Goal: Task Accomplishment & Management: Manage account settings

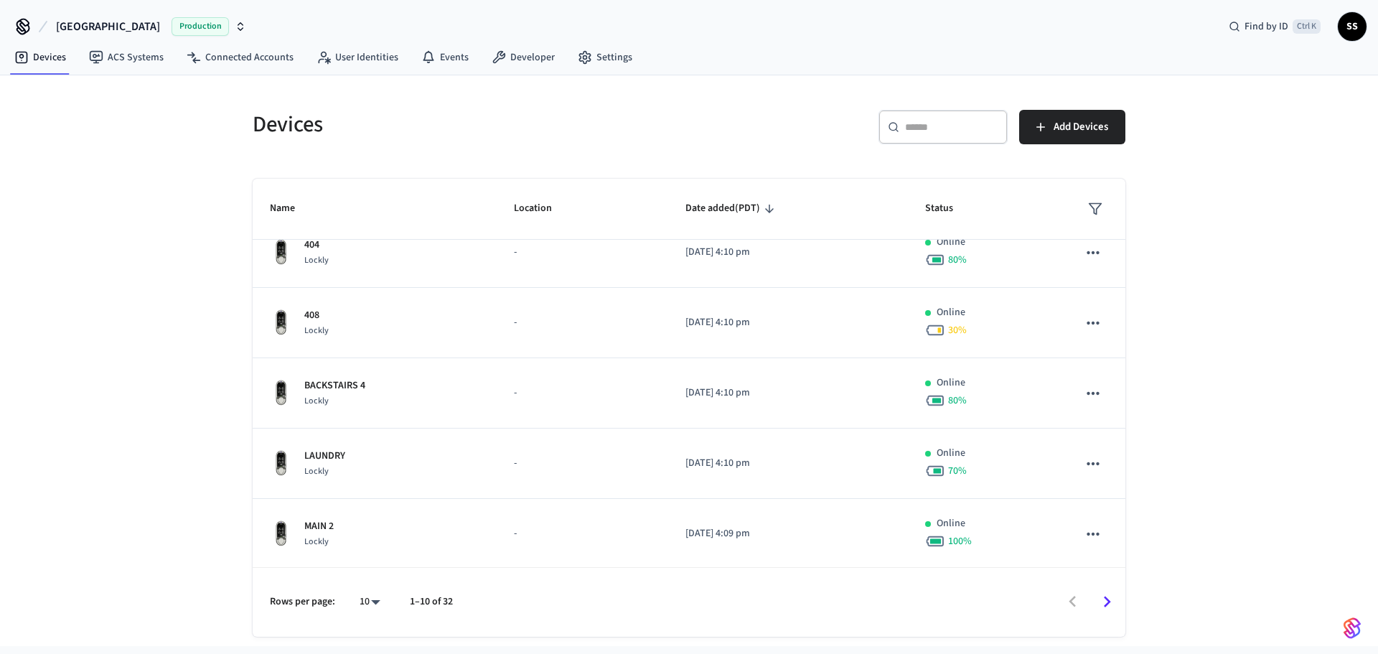
scroll to position [371, 0]
click at [1110, 601] on icon "Go to next page" at bounding box center [1107, 601] width 7 height 11
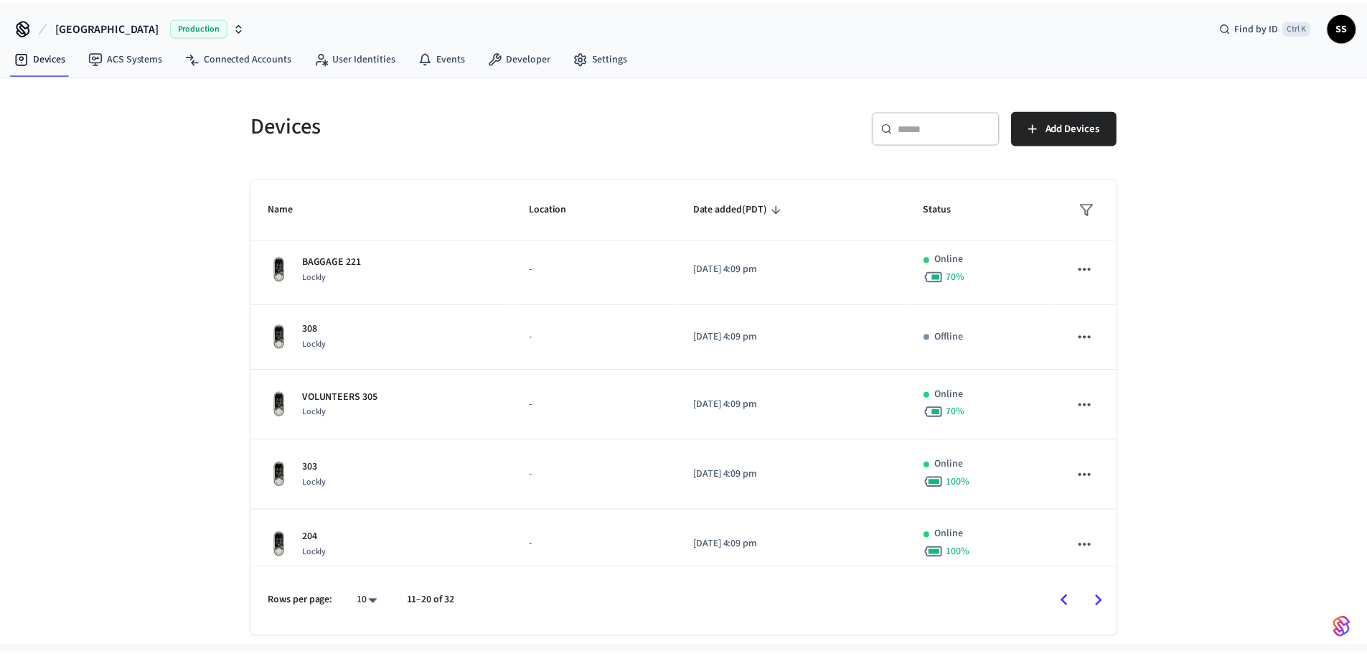
scroll to position [0, 0]
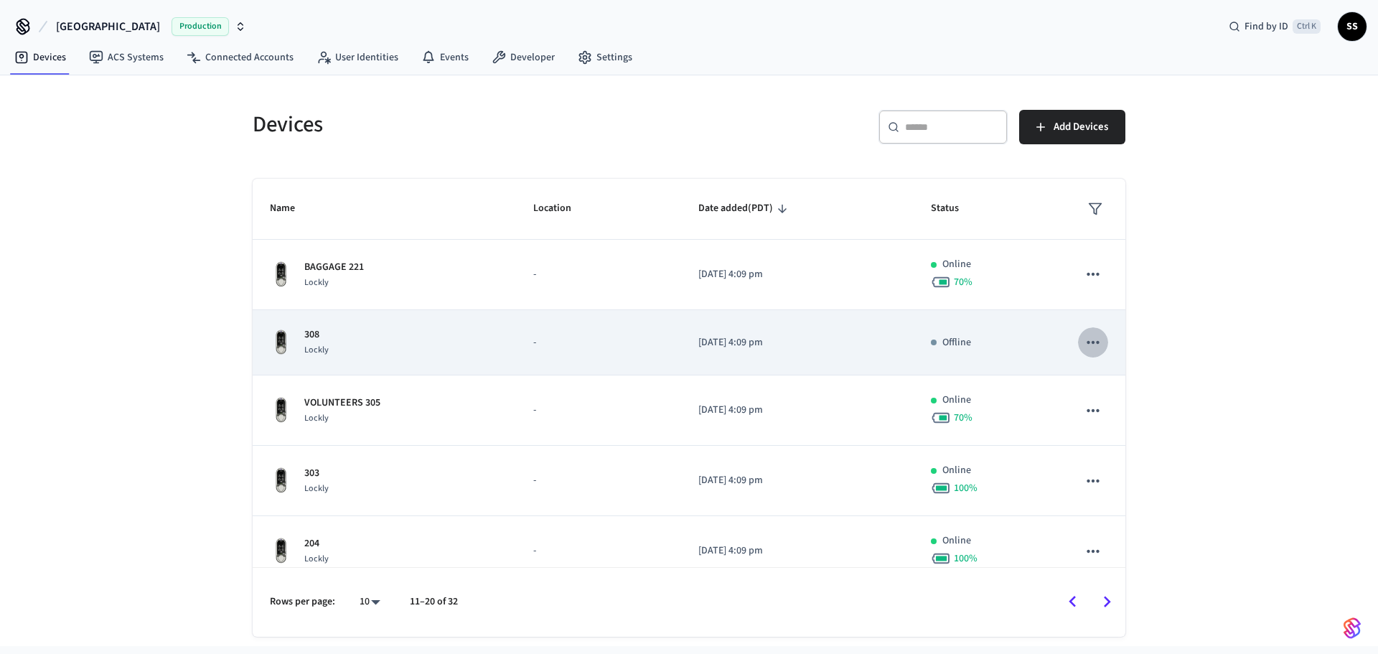
click at [1083, 345] on icon "sticky table" at bounding box center [1092, 342] width 19 height 19
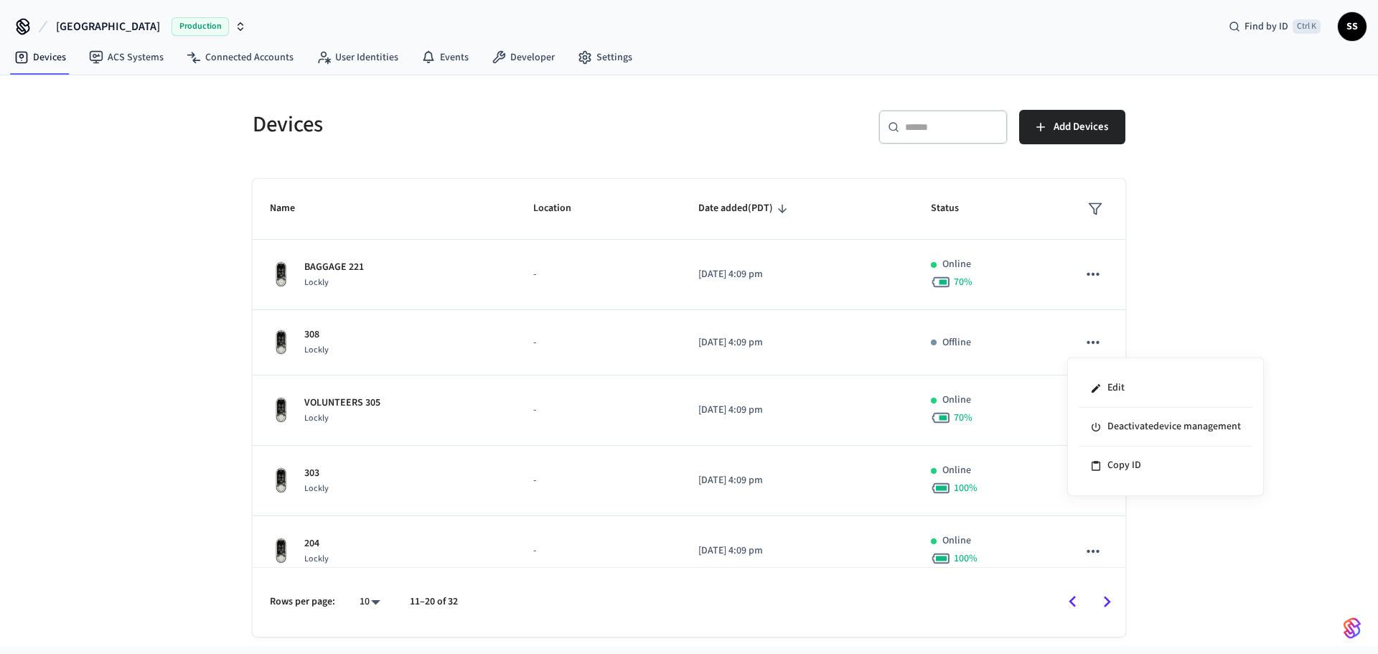
click at [305, 346] on div at bounding box center [689, 327] width 1378 height 654
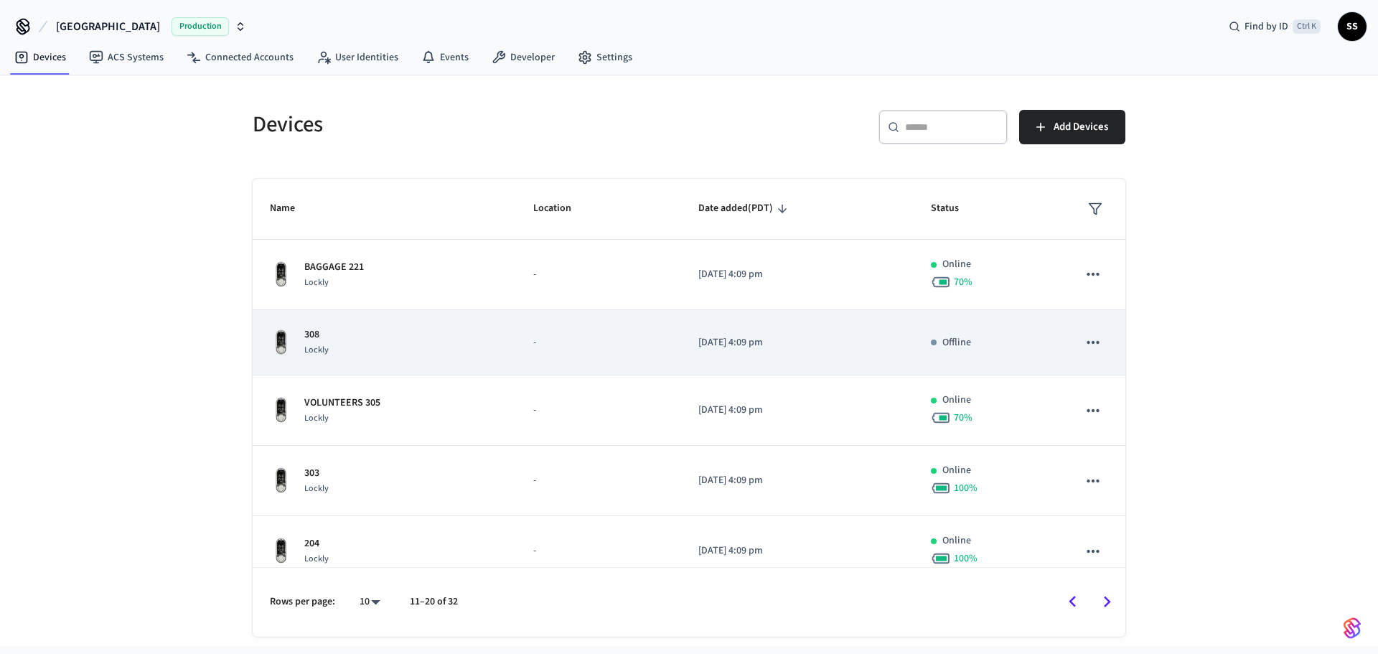
click at [320, 335] on p "308" at bounding box center [316, 334] width 24 height 15
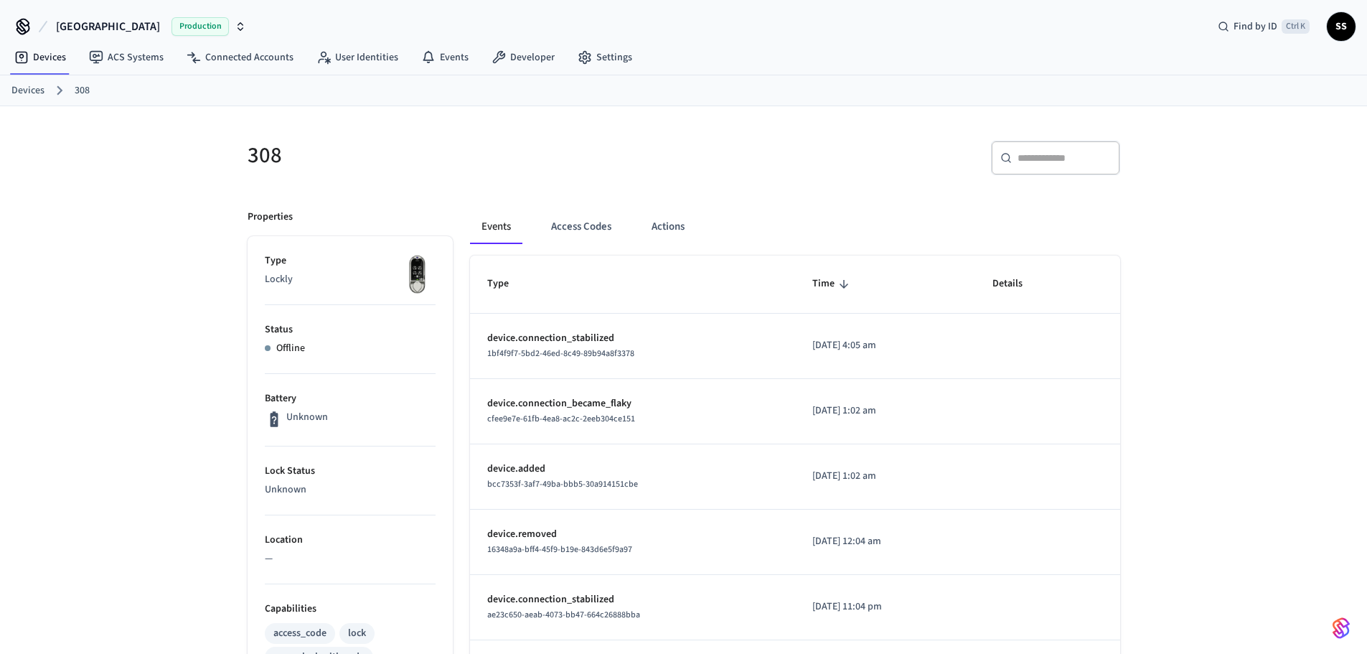
click at [27, 91] on link "Devices" at bounding box center [27, 90] width 33 height 15
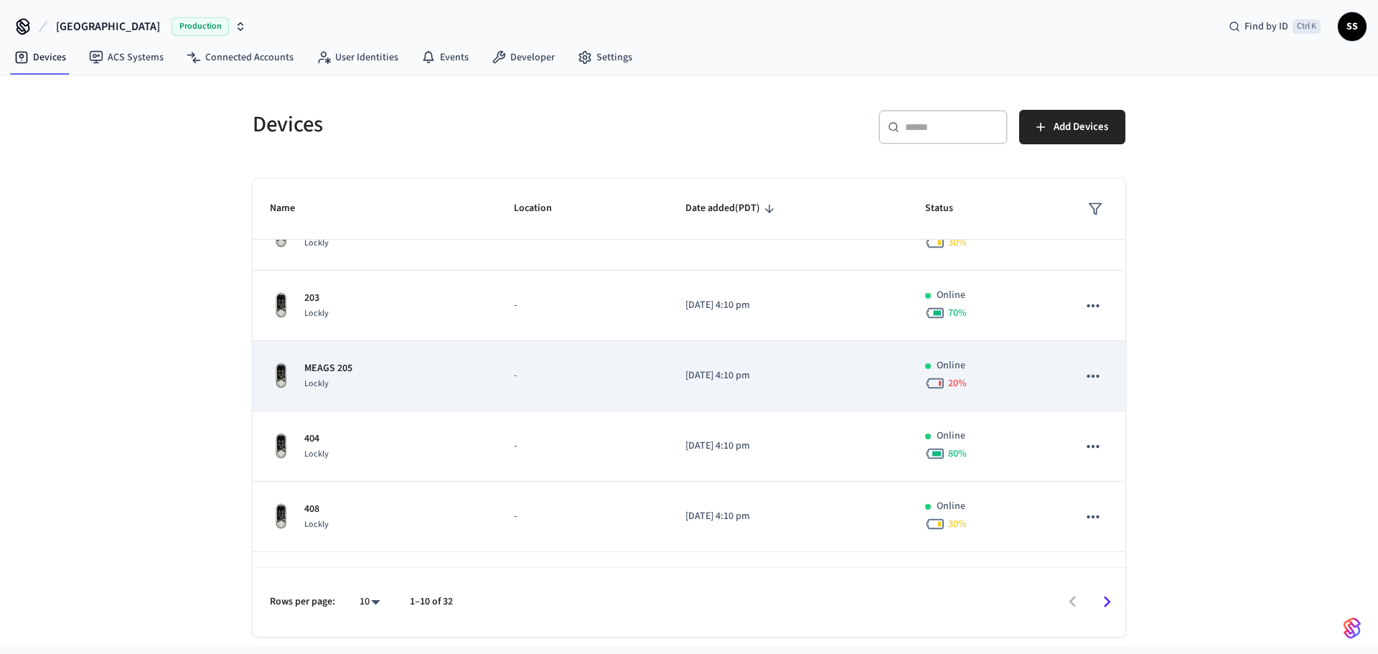
scroll to position [371, 0]
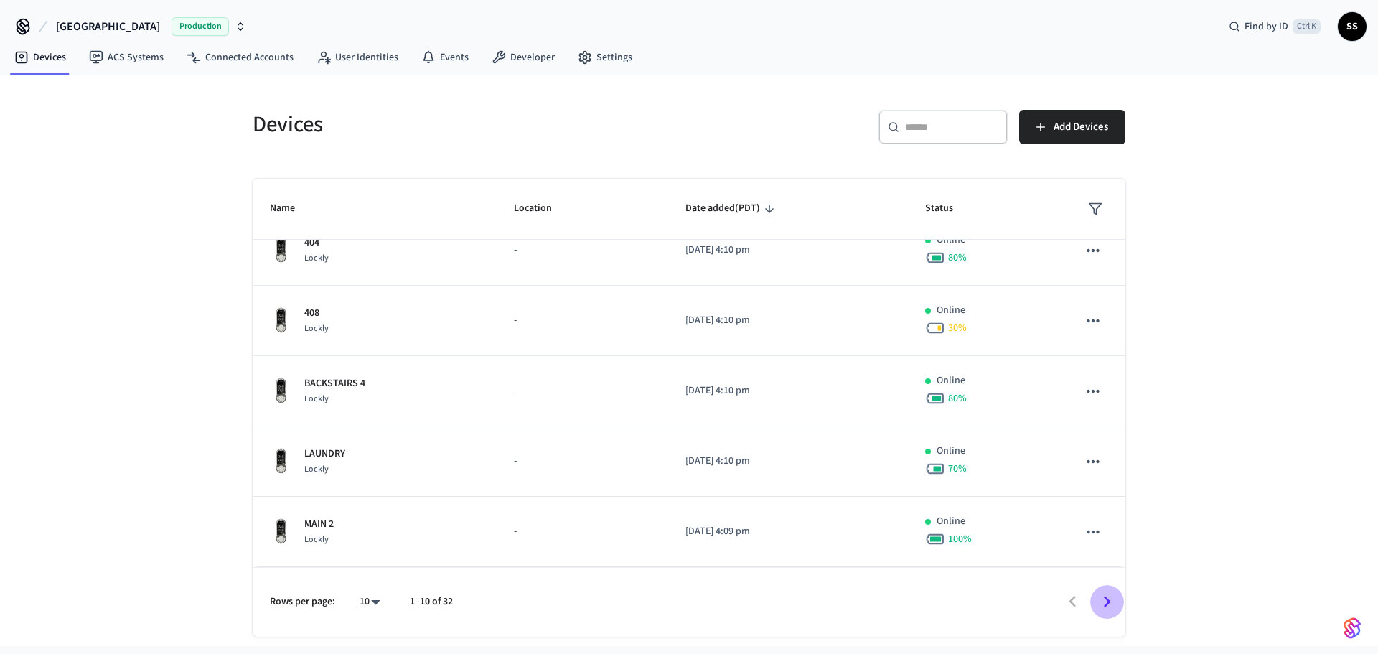
click at [1114, 606] on icon "Go to next page" at bounding box center [1107, 602] width 22 height 22
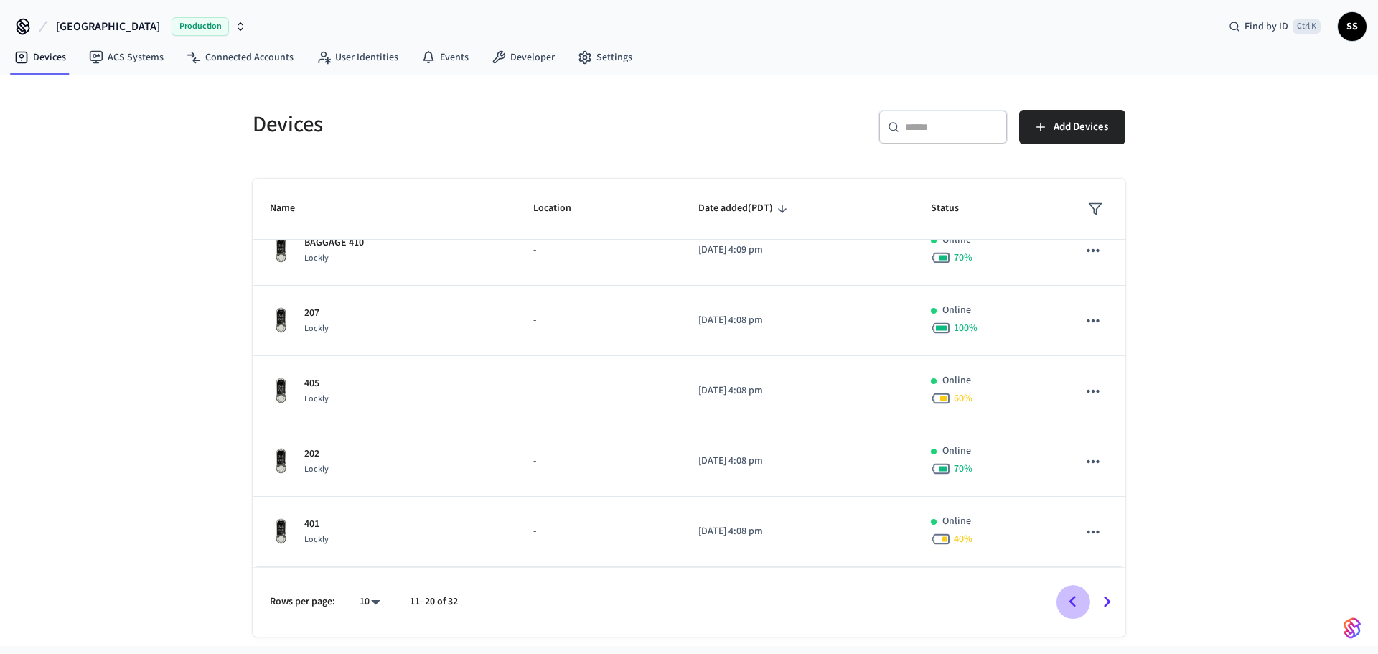
click at [1077, 603] on icon "Go to previous page" at bounding box center [1072, 602] width 22 height 22
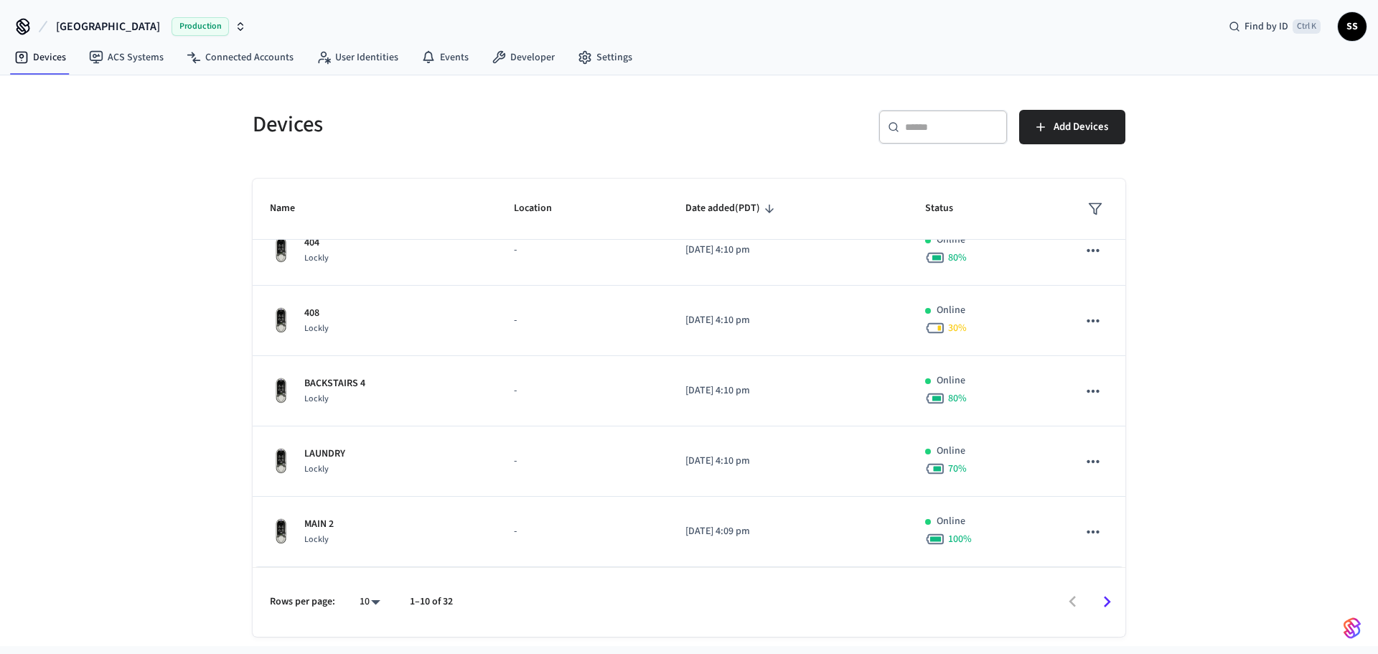
click at [1111, 593] on icon "Go to next page" at bounding box center [1107, 602] width 22 height 22
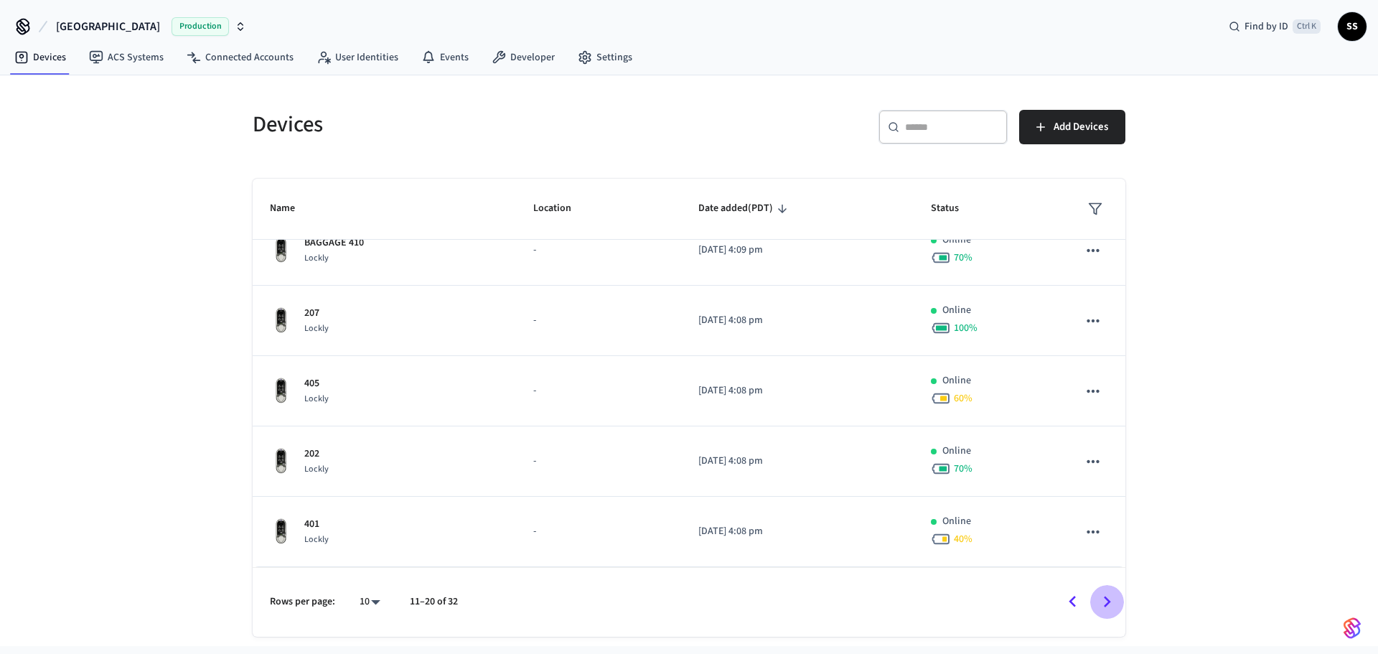
click at [1103, 601] on icon "Go to next page" at bounding box center [1107, 602] width 22 height 22
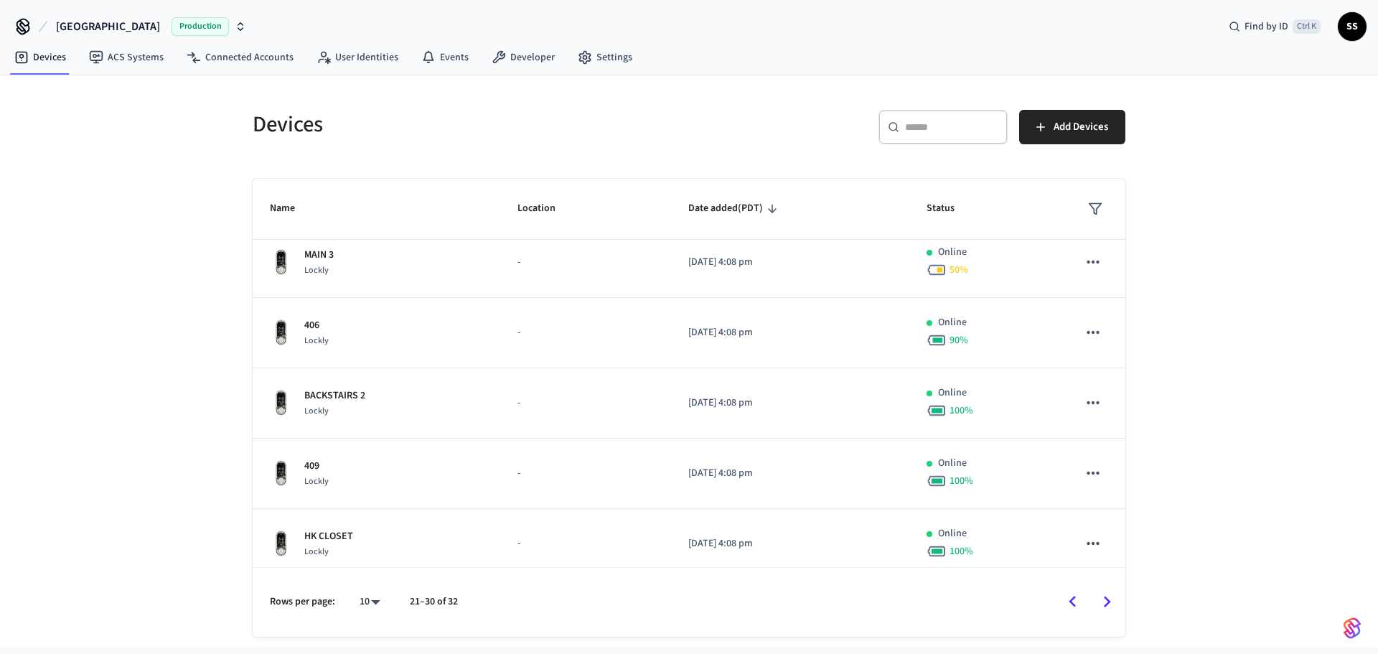
scroll to position [0, 0]
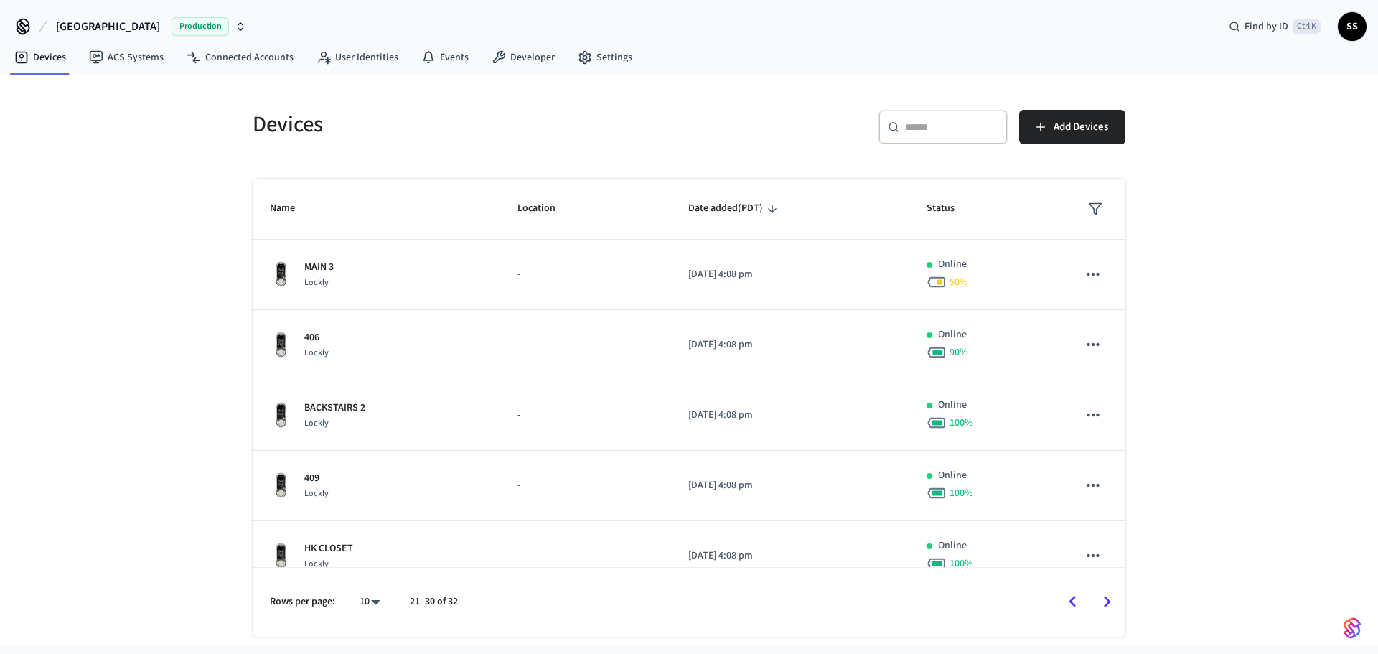
click at [1104, 603] on icon "Go to next page" at bounding box center [1107, 602] width 22 height 22
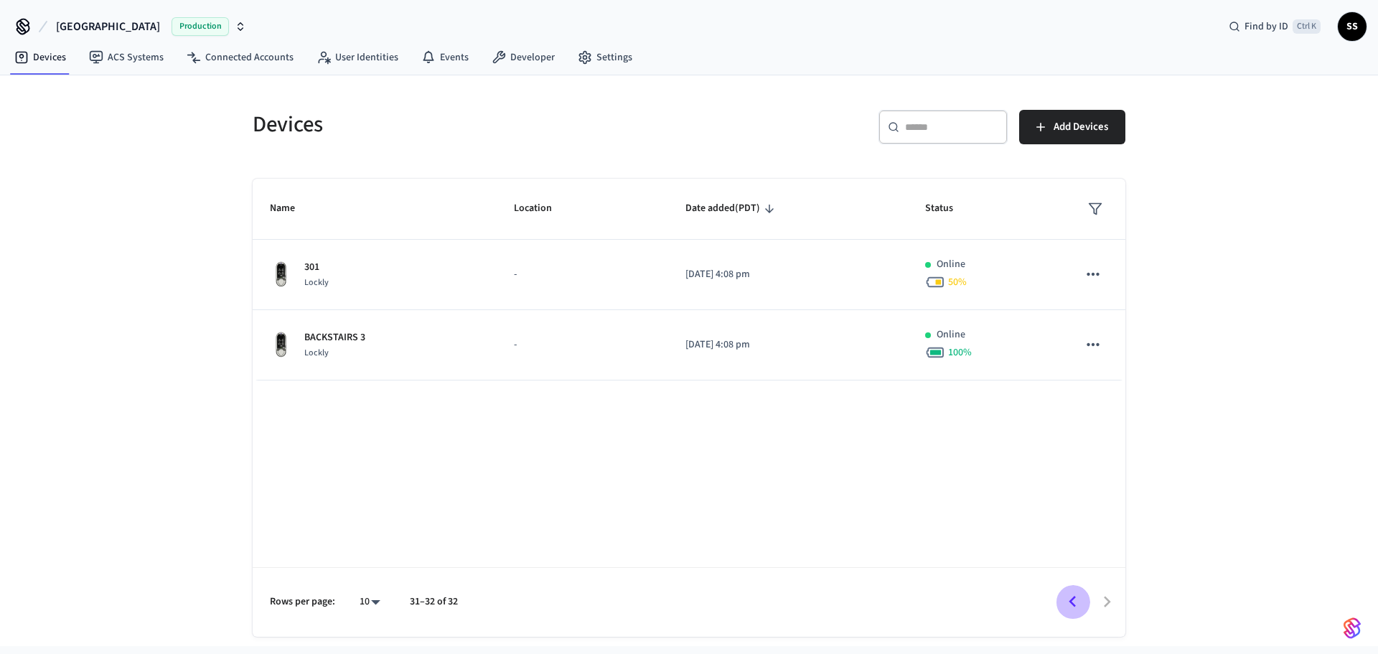
click at [1073, 599] on icon "Go to previous page" at bounding box center [1072, 601] width 7 height 11
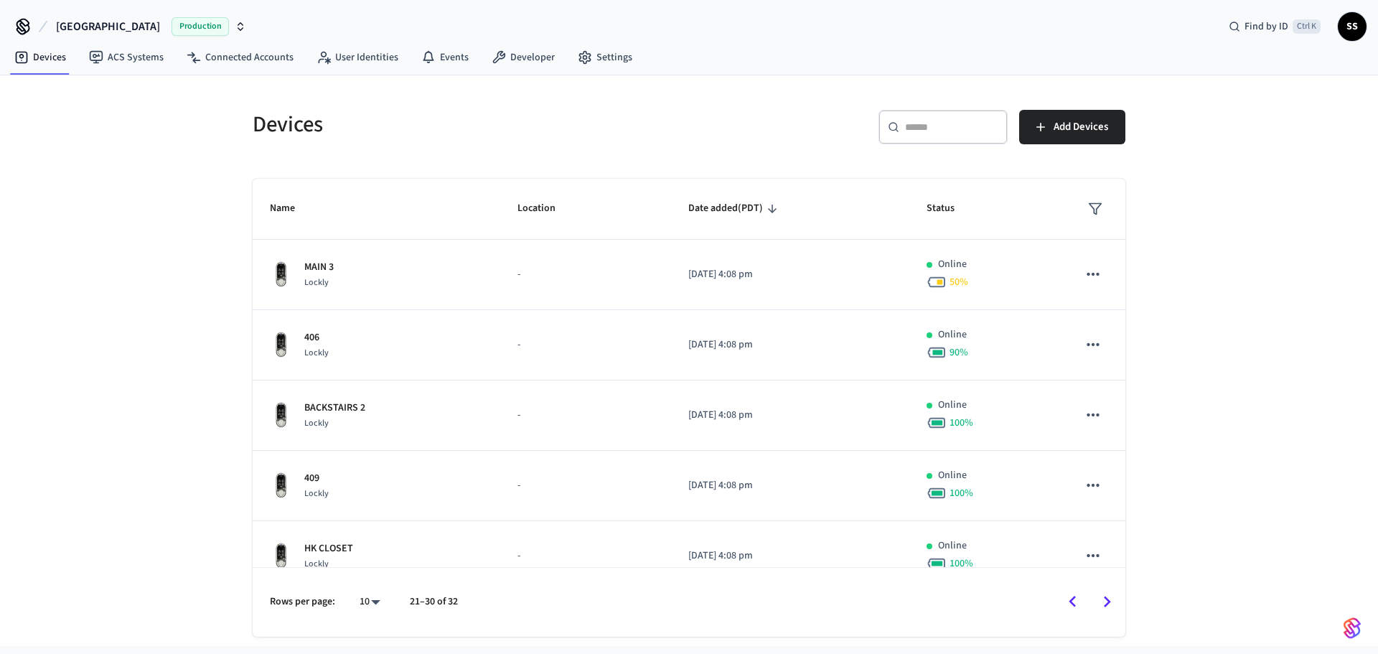
click at [1071, 601] on icon "Go to previous page" at bounding box center [1072, 601] width 7 height 11
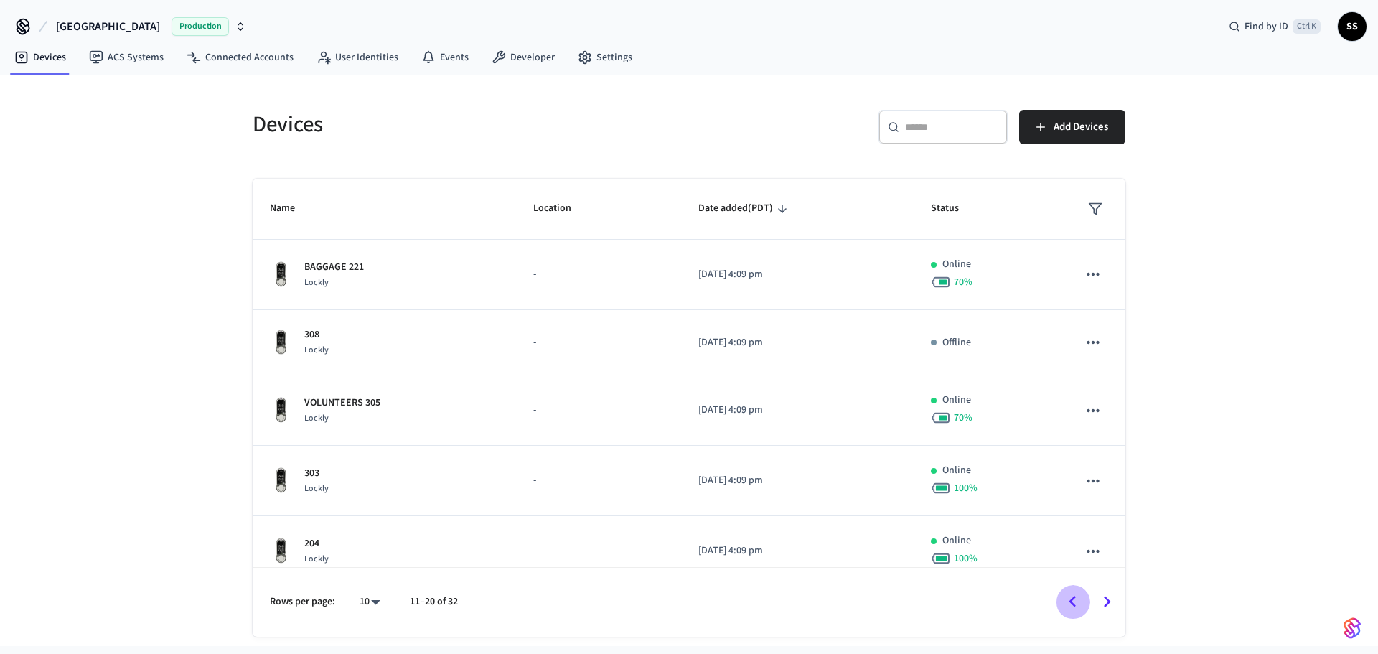
click at [1068, 602] on icon "Go to previous page" at bounding box center [1072, 602] width 22 height 22
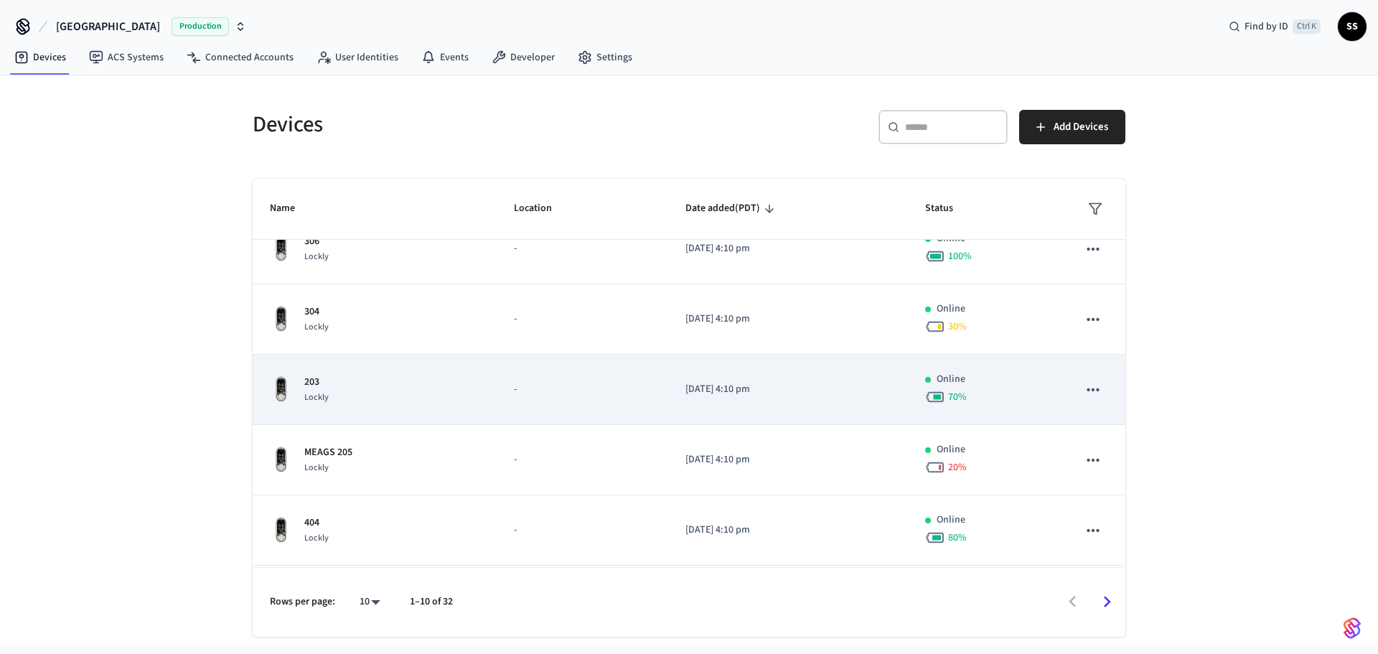
scroll to position [371, 0]
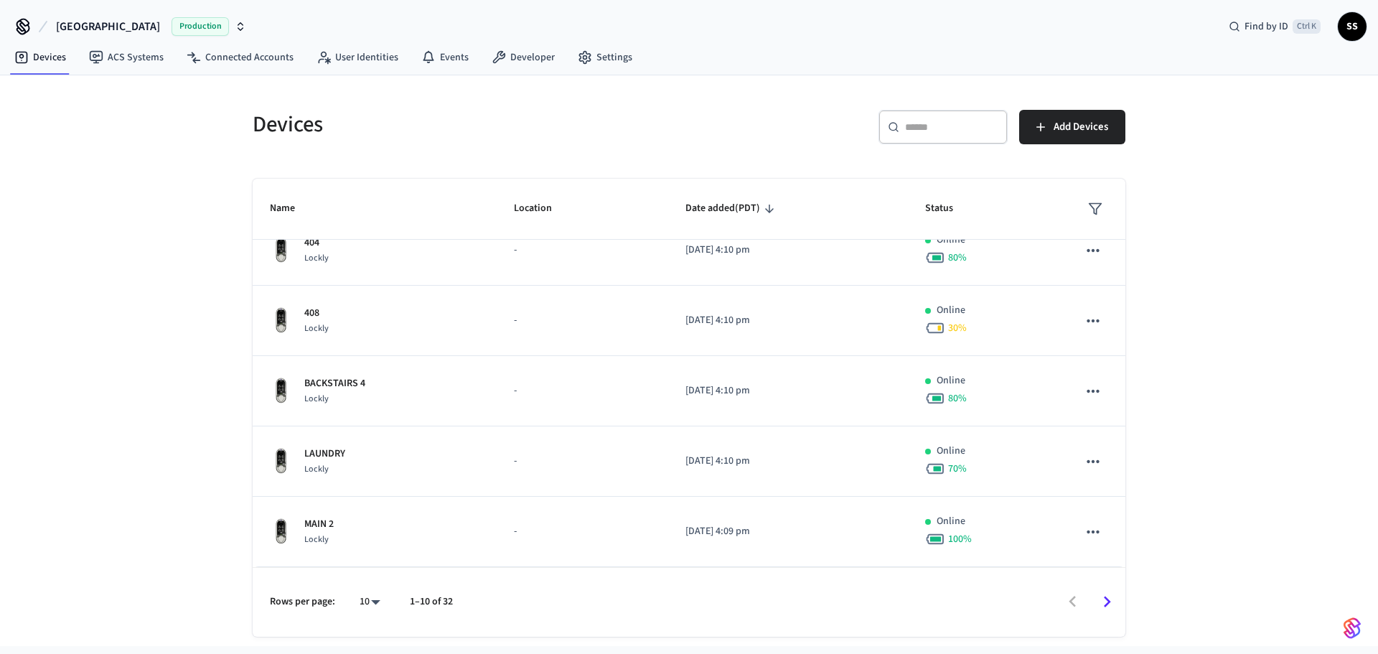
click at [1112, 599] on icon "Go to next page" at bounding box center [1107, 602] width 22 height 22
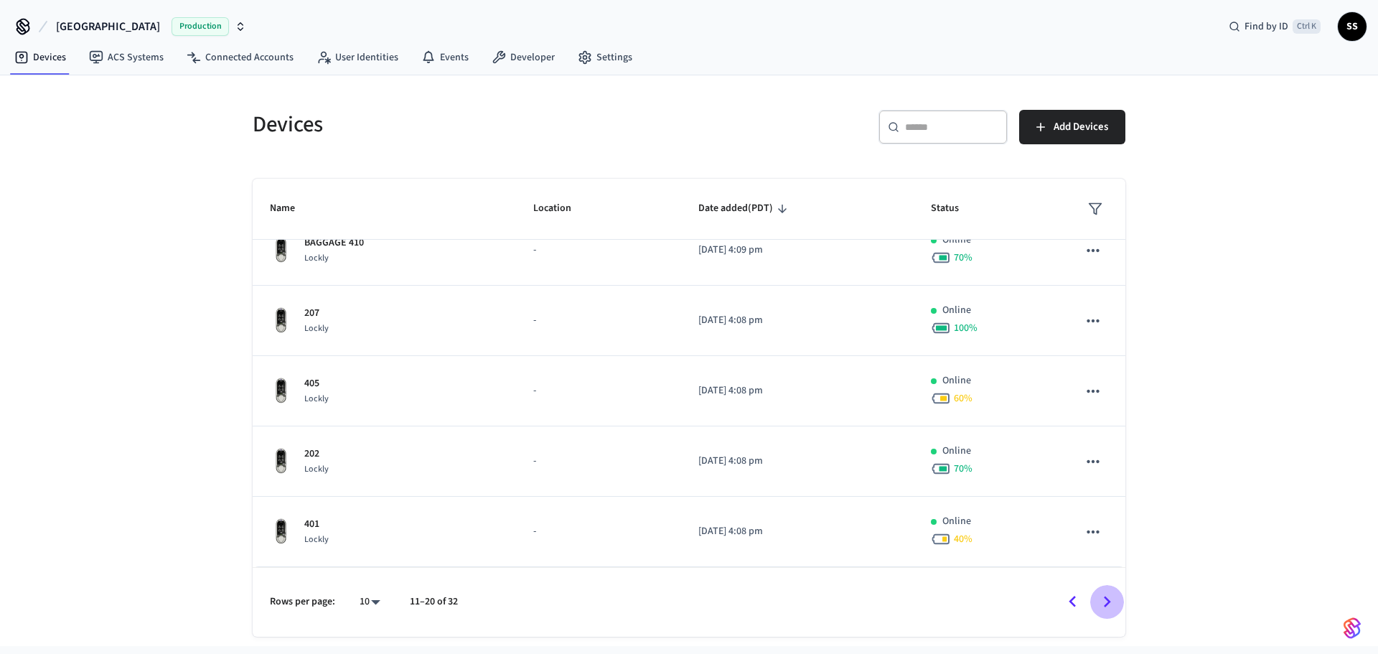
click at [1108, 603] on icon "Go to next page" at bounding box center [1107, 601] width 7 height 11
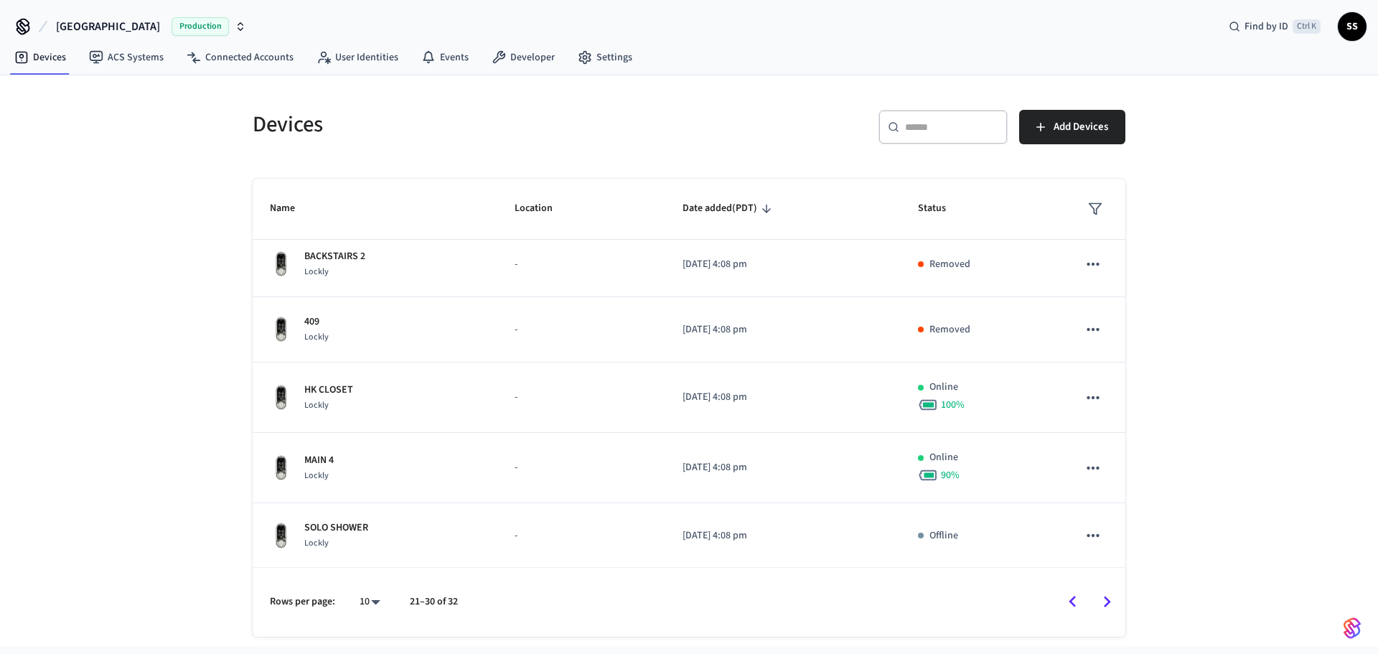
scroll to position [138, 0]
